Goal: Find specific page/section: Find specific page/section

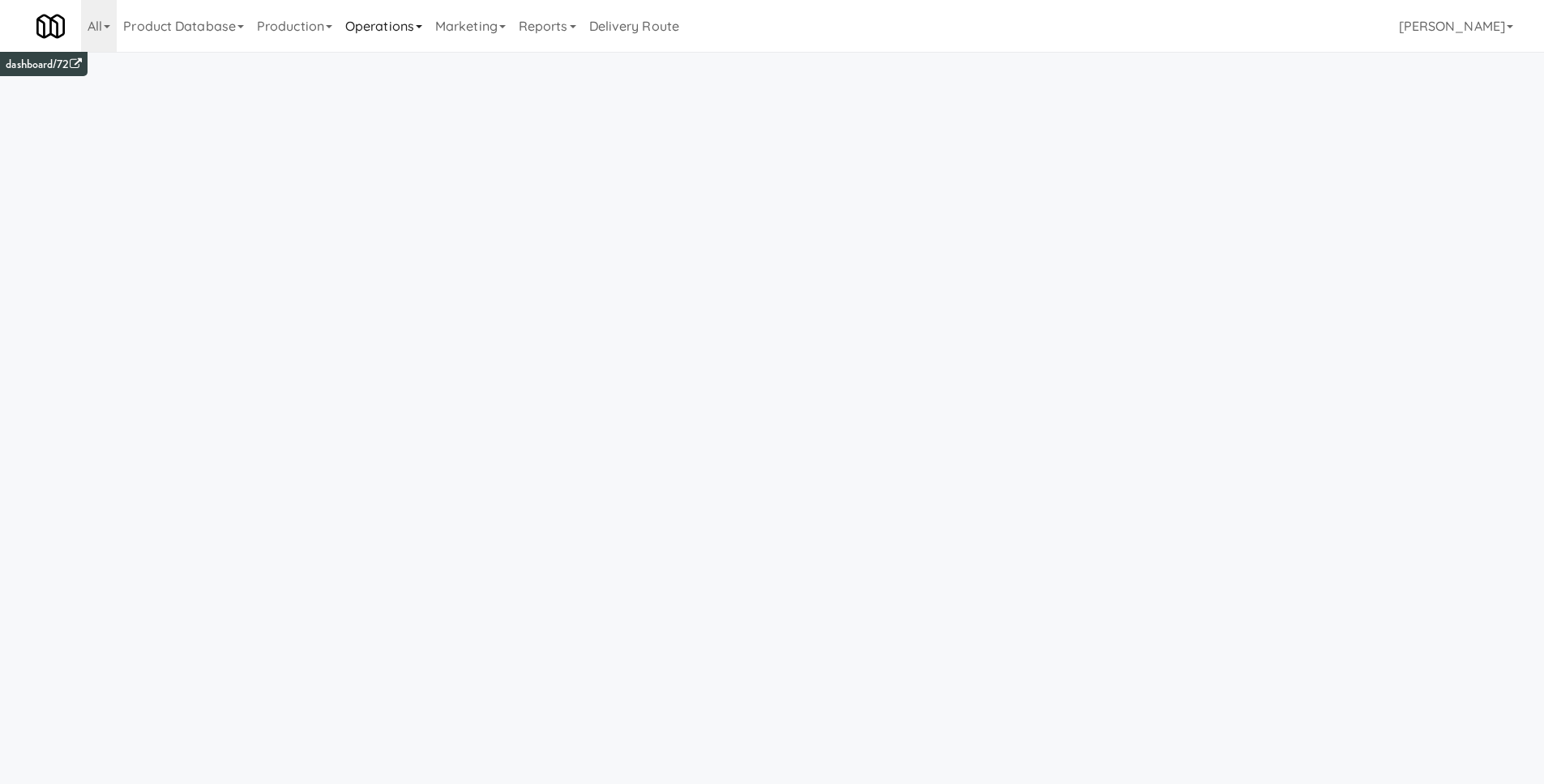
click at [385, 20] on link "Operations" at bounding box center [384, 25] width 90 height 52
click at [388, 69] on link "Sites" at bounding box center [403, 71] width 130 height 29
click at [266, 101] on input "text" at bounding box center [274, 105] width 450 height 30
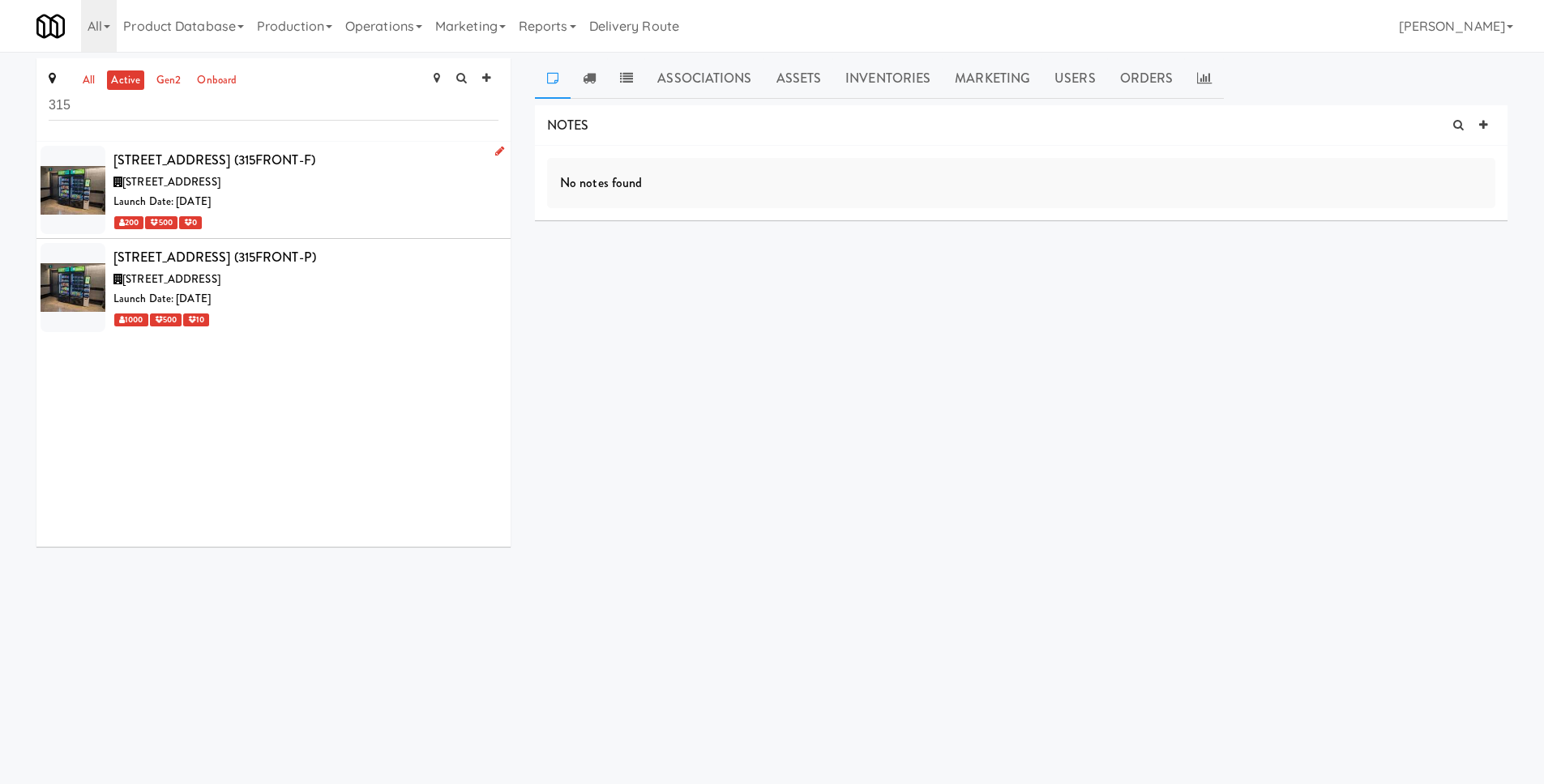
type input "315"
click at [337, 192] on div "Launch Date: [DATE]" at bounding box center [306, 202] width 385 height 20
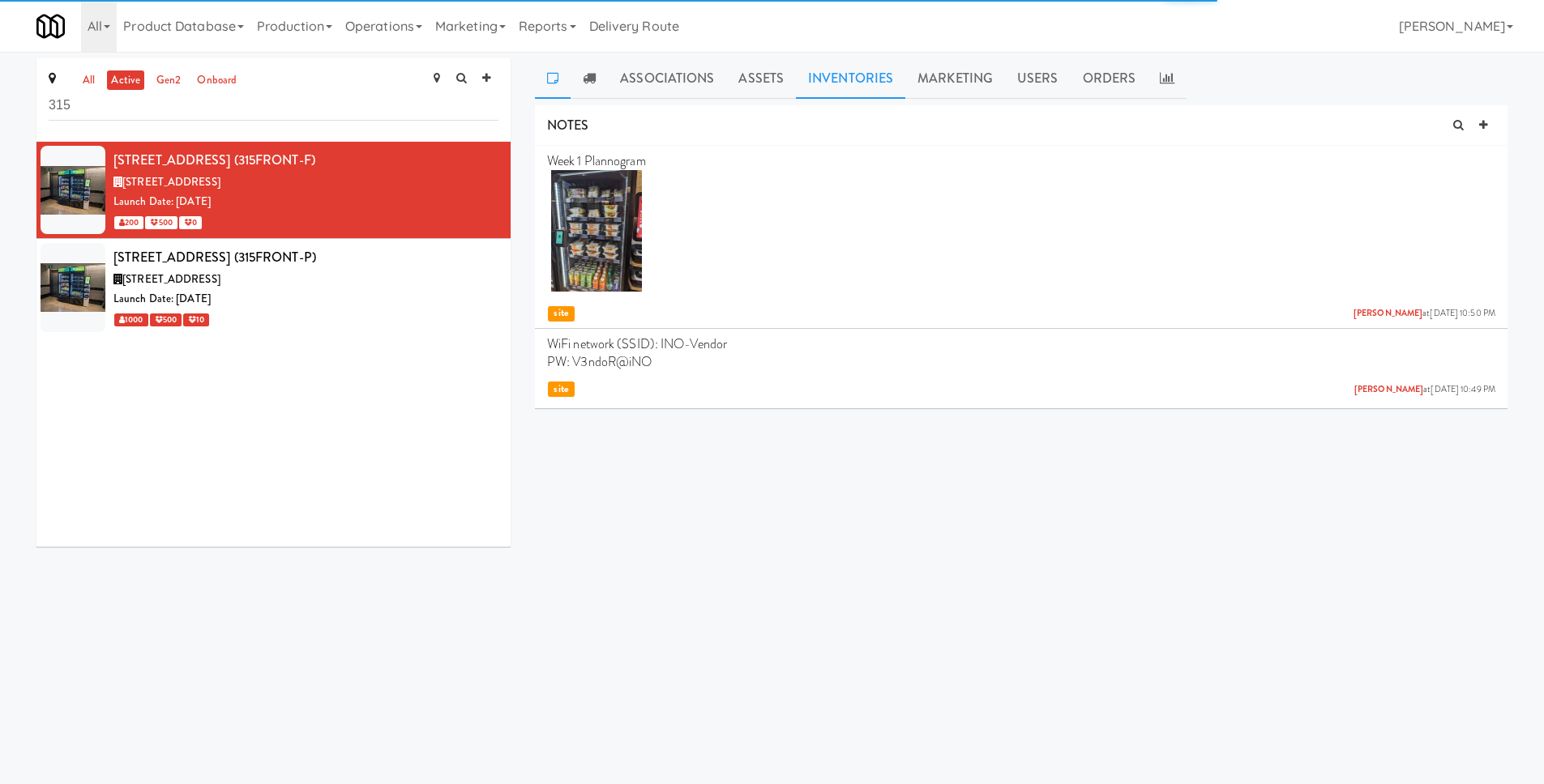
click at [823, 75] on link "Inventories" at bounding box center [851, 78] width 109 height 41
